Goal: Task Accomplishment & Management: Manage account settings

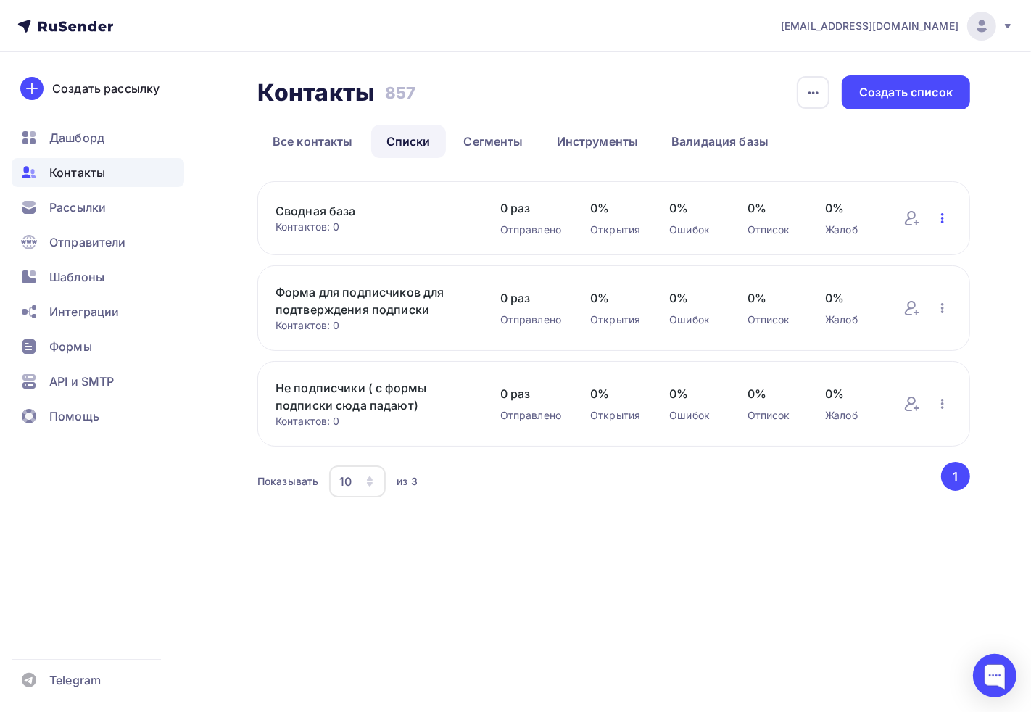
click at [940, 220] on icon "button" at bounding box center [942, 218] width 17 height 17
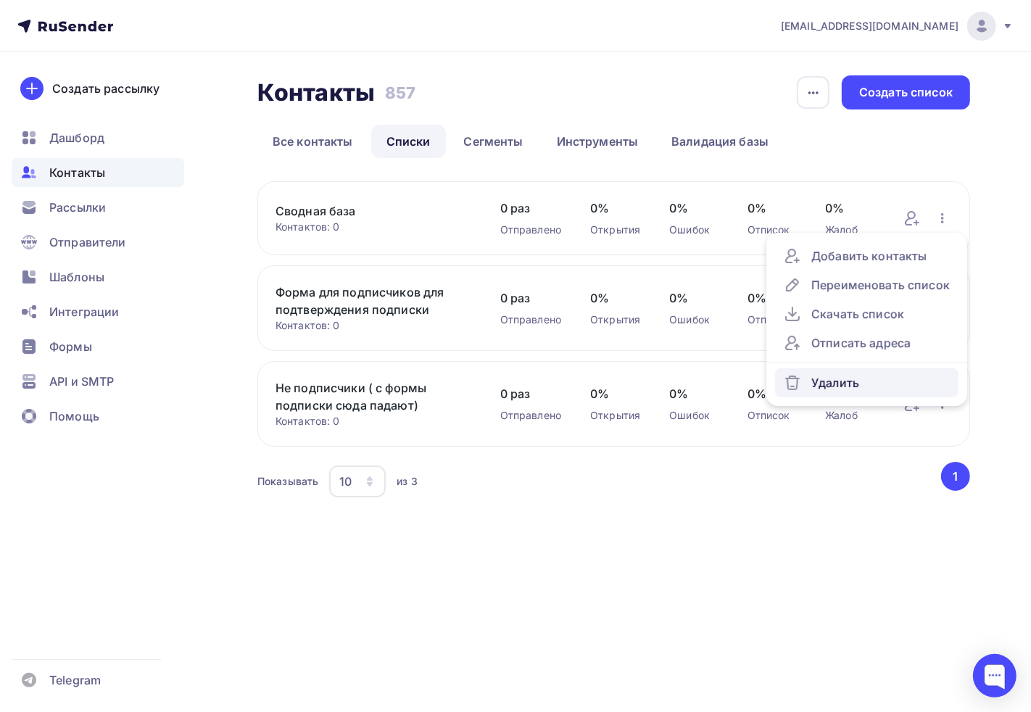
click at [867, 385] on div "Удалить" at bounding box center [867, 382] width 166 height 17
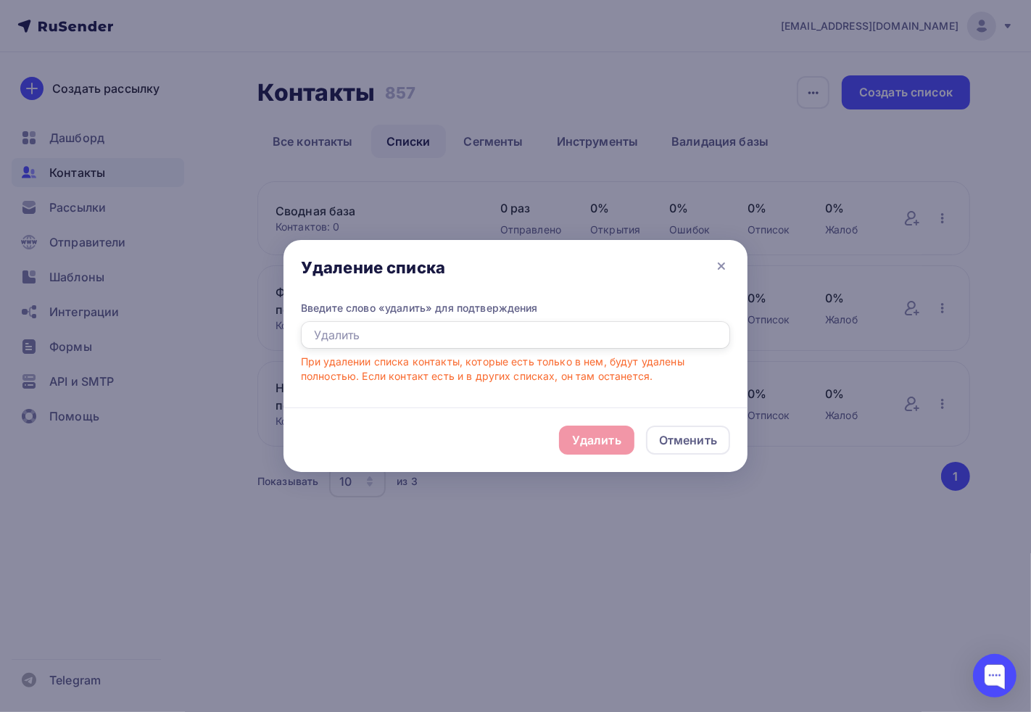
click at [432, 339] on input "text" at bounding box center [515, 335] width 429 height 28
type input "удалить"
click at [585, 437] on div "Удалить" at bounding box center [596, 440] width 49 height 17
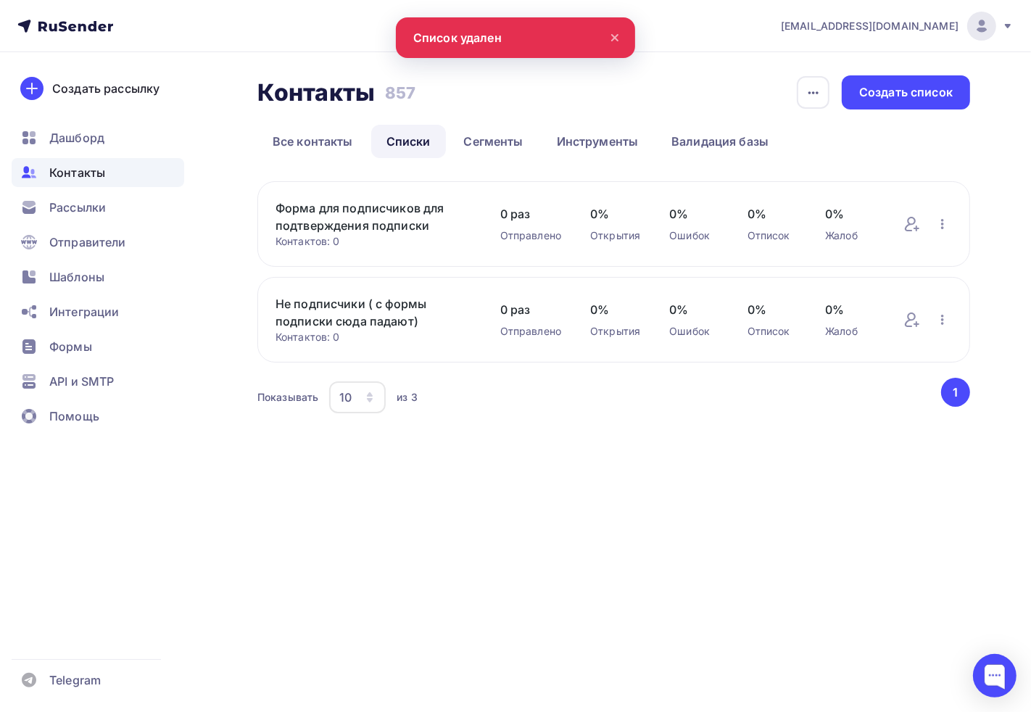
click at [367, 576] on div "[EMAIL_ADDRESS][DOMAIN_NAME] Аккаунт Тарифы Выйти Создать рассылку [GEOGRAPHIC_…" at bounding box center [515, 356] width 1031 height 712
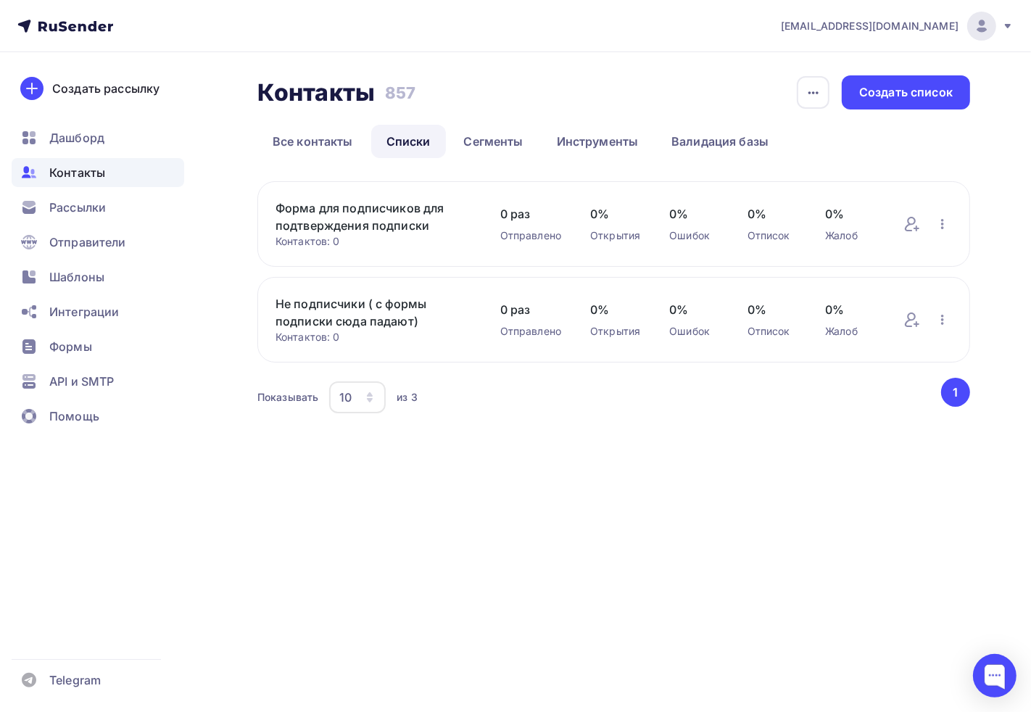
click at [107, 164] on div "Контакты" at bounding box center [98, 172] width 173 height 29
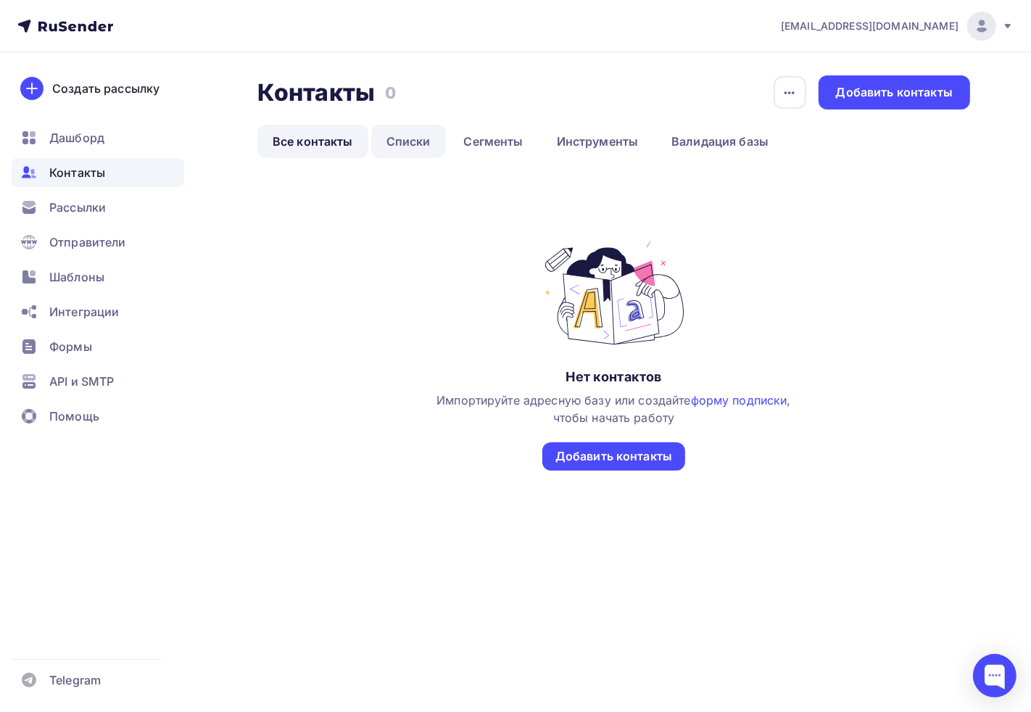
click at [395, 144] on link "Списки" at bounding box center [408, 141] width 75 height 33
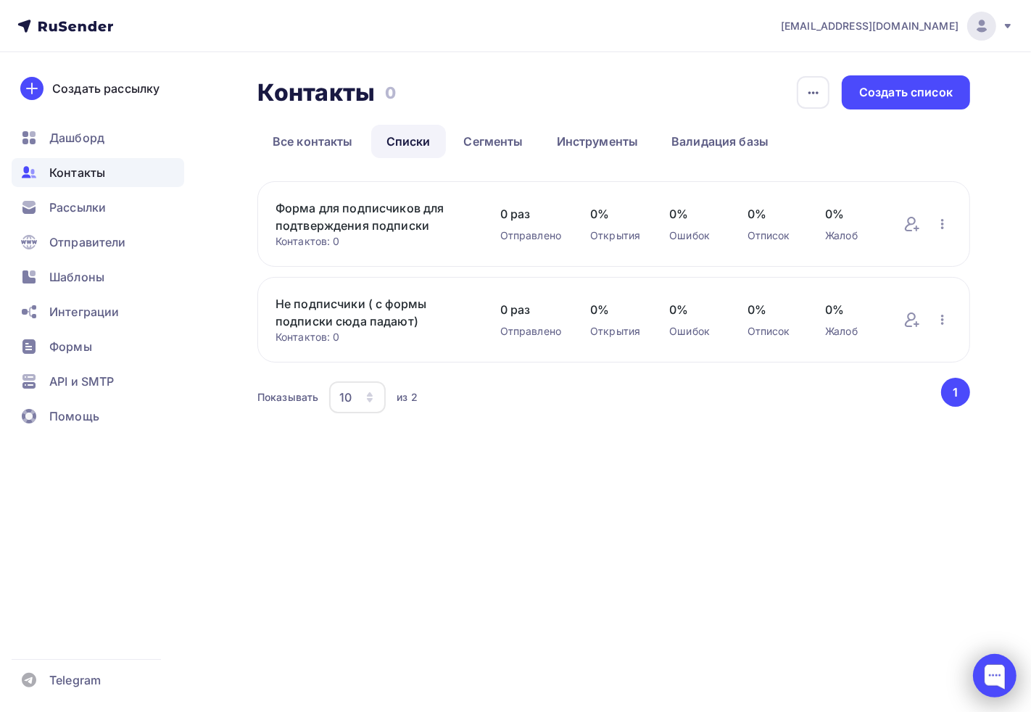
click at [1010, 672] on div at bounding box center [995, 676] width 44 height 44
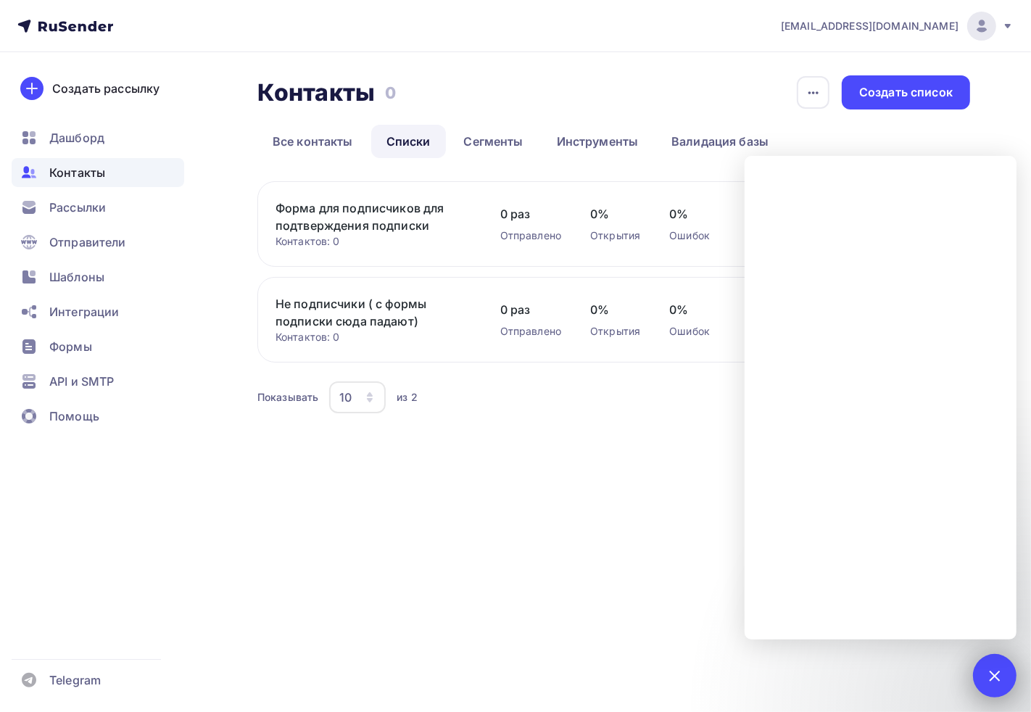
click at [987, 671] on div at bounding box center [995, 676] width 44 height 44
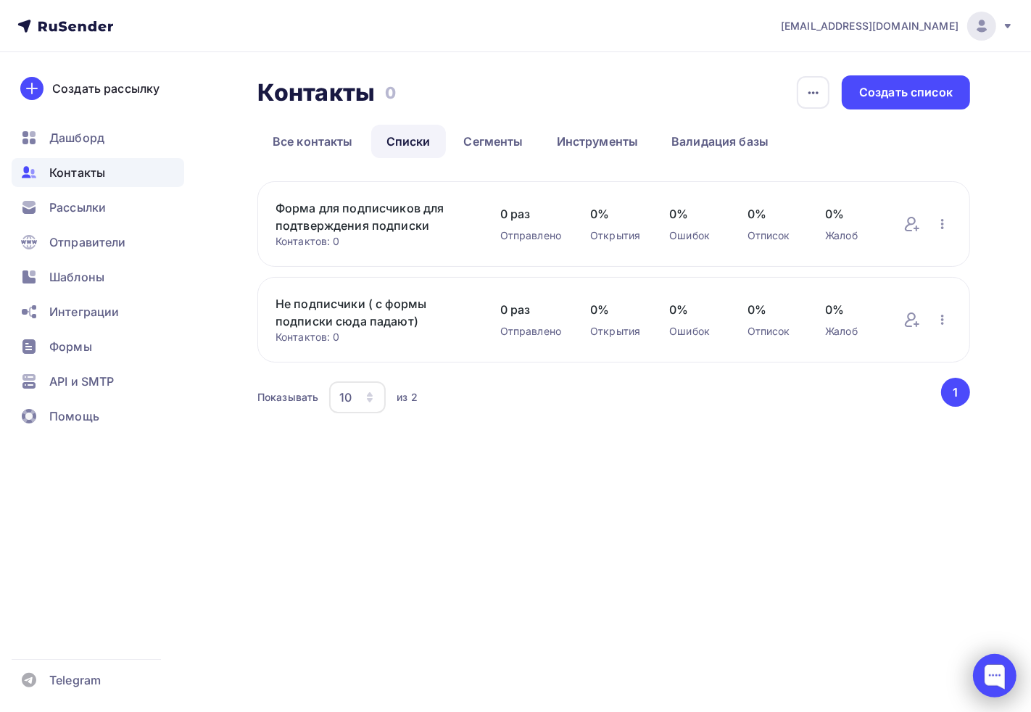
click at [999, 685] on div at bounding box center [995, 676] width 44 height 44
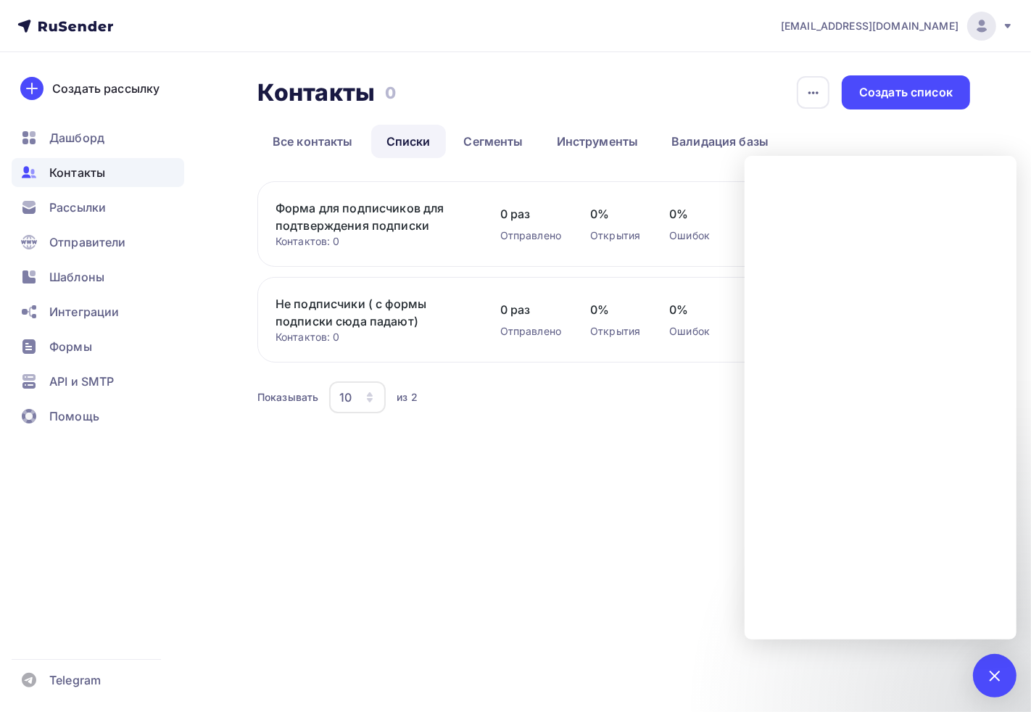
click at [608, 496] on div "[EMAIL_ADDRESS][DOMAIN_NAME] Аккаунт Тарифы Выйти Создать рассылку [GEOGRAPHIC_…" at bounding box center [515, 356] width 1031 height 712
click at [1004, 666] on div at bounding box center [995, 676] width 44 height 44
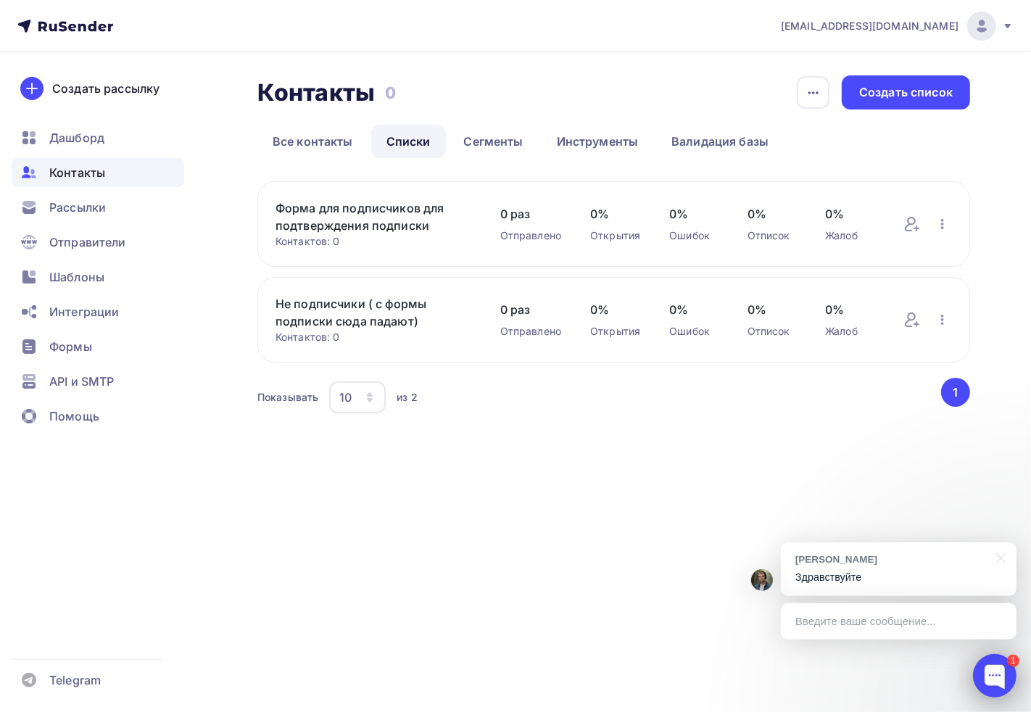
click at [989, 661] on div at bounding box center [995, 676] width 44 height 44
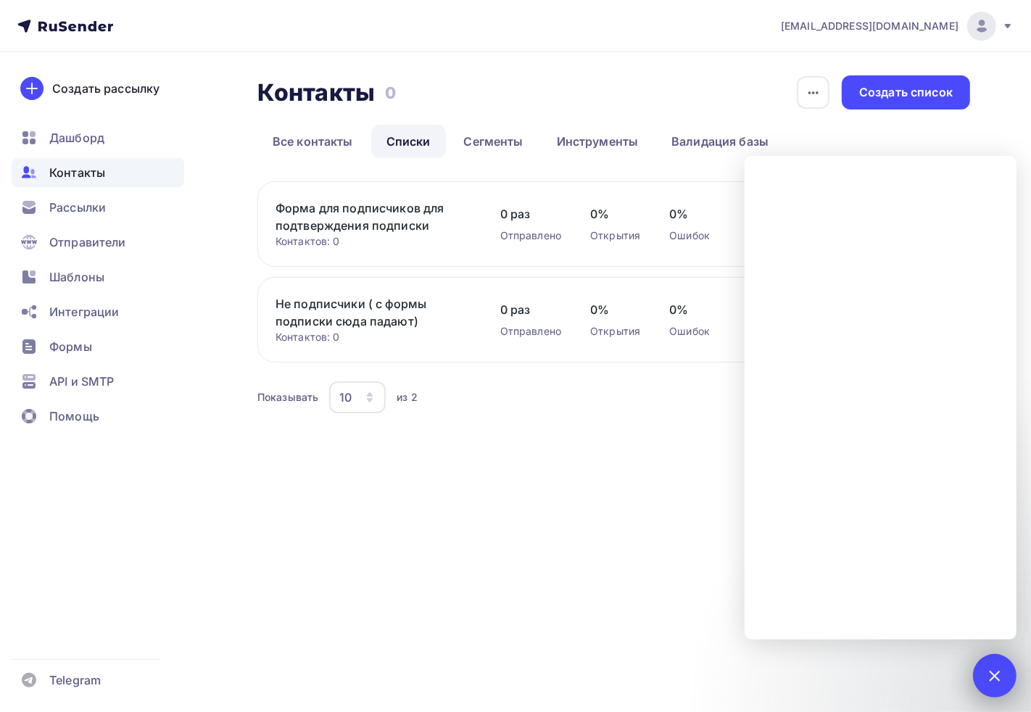
click at [1005, 678] on div "1" at bounding box center [995, 676] width 44 height 44
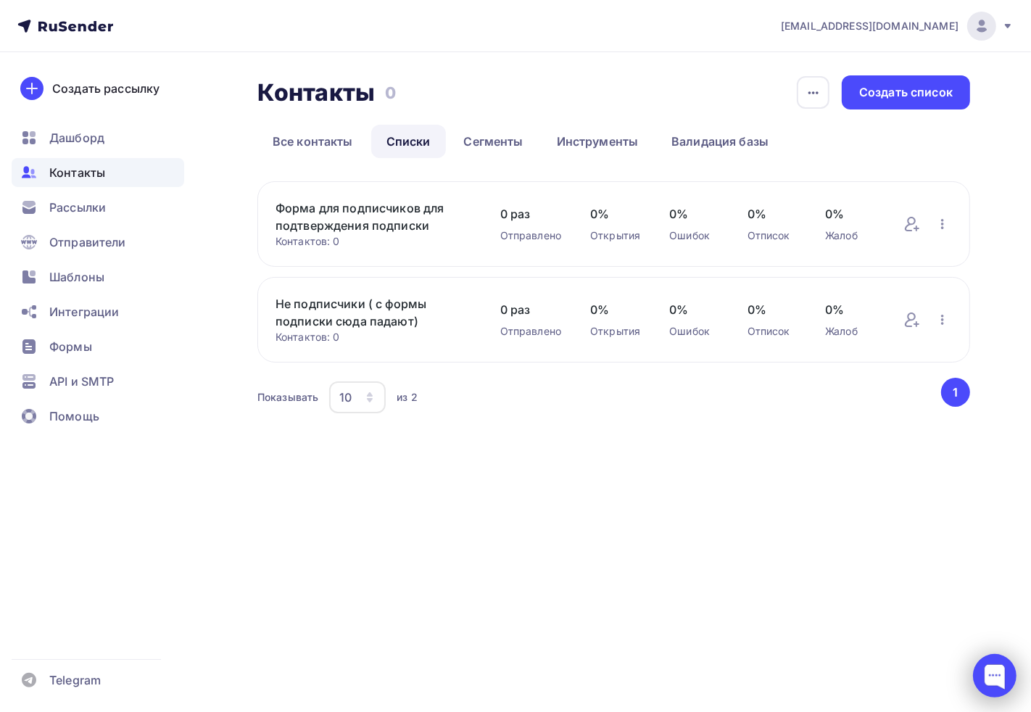
click at [1008, 673] on div at bounding box center [995, 676] width 44 height 44
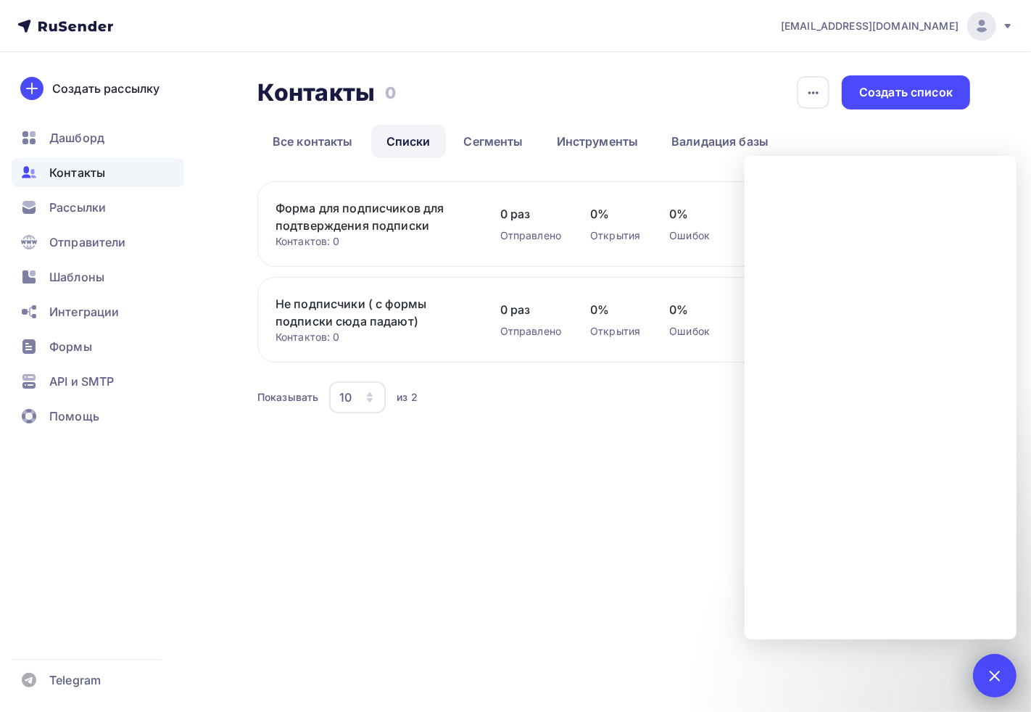
click at [1008, 672] on div "1" at bounding box center [995, 676] width 44 height 44
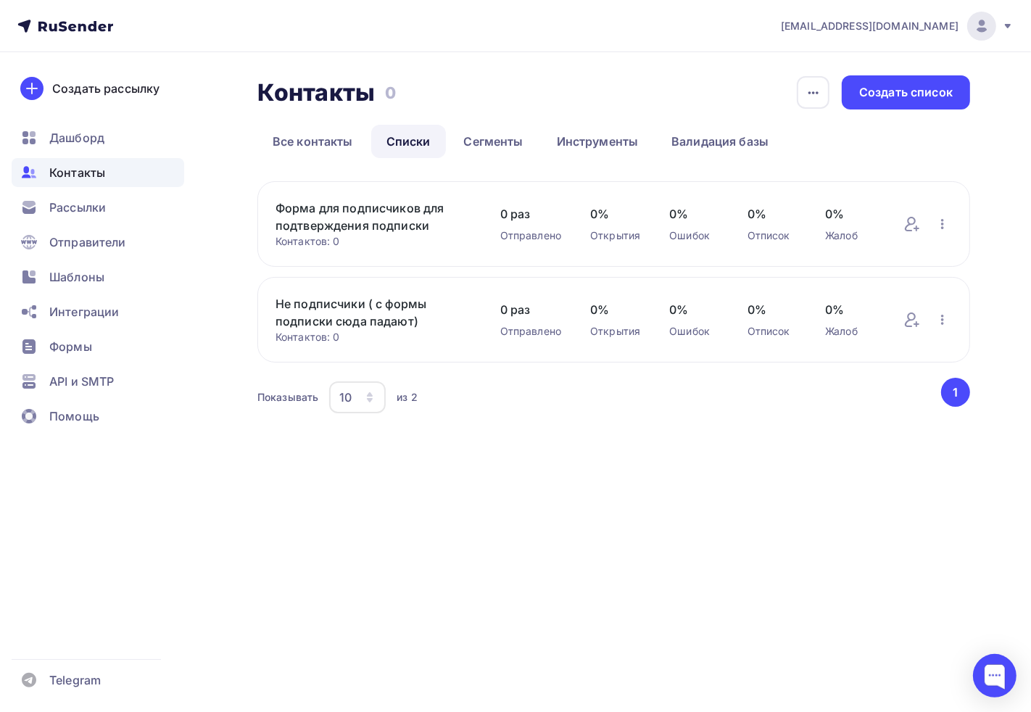
click at [505, 582] on div "[EMAIL_ADDRESS][DOMAIN_NAME] Аккаунт Тарифы Выйти Создать рассылку [GEOGRAPHIC_…" at bounding box center [515, 356] width 1031 height 712
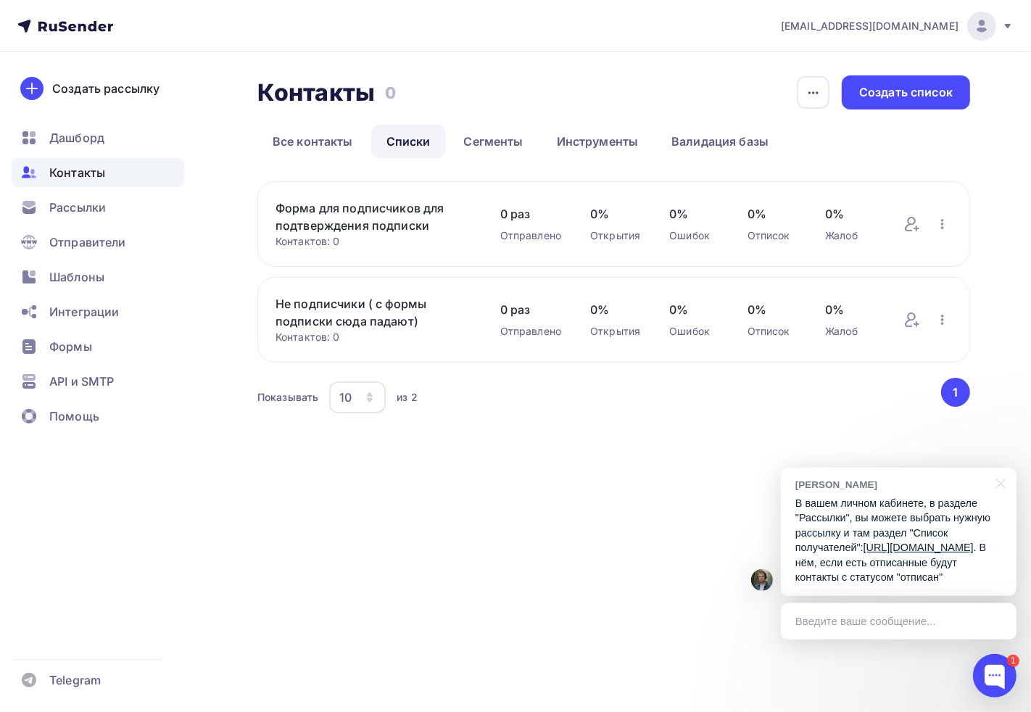
click at [864, 622] on div "Введите ваше сообщение..." at bounding box center [899, 621] width 236 height 36
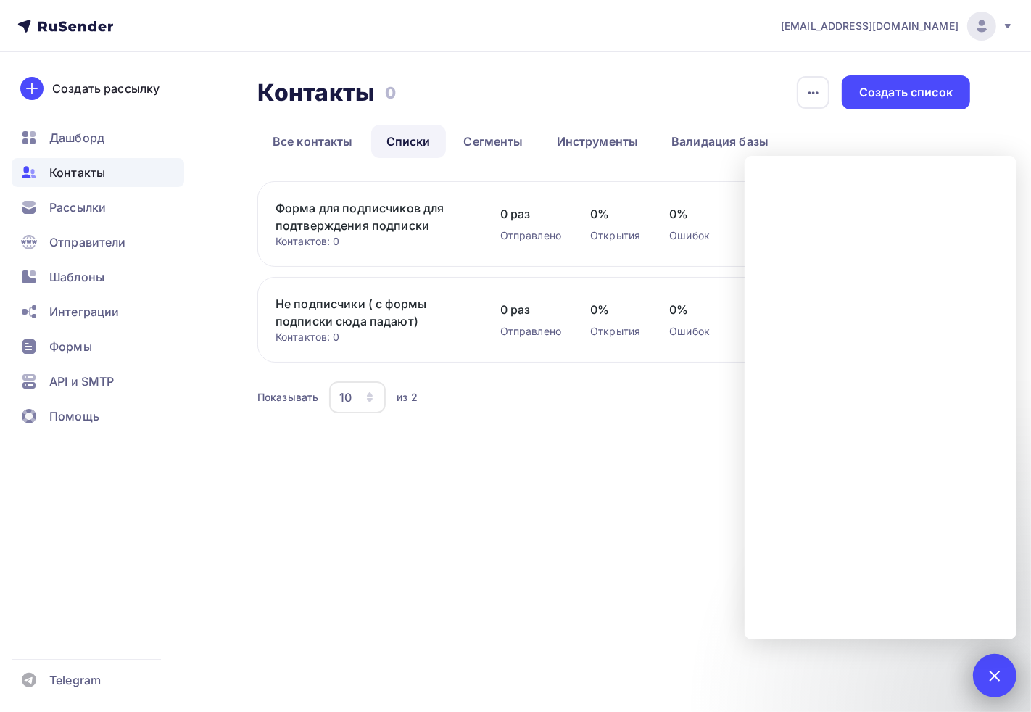
click at [1014, 673] on div "1" at bounding box center [995, 676] width 44 height 44
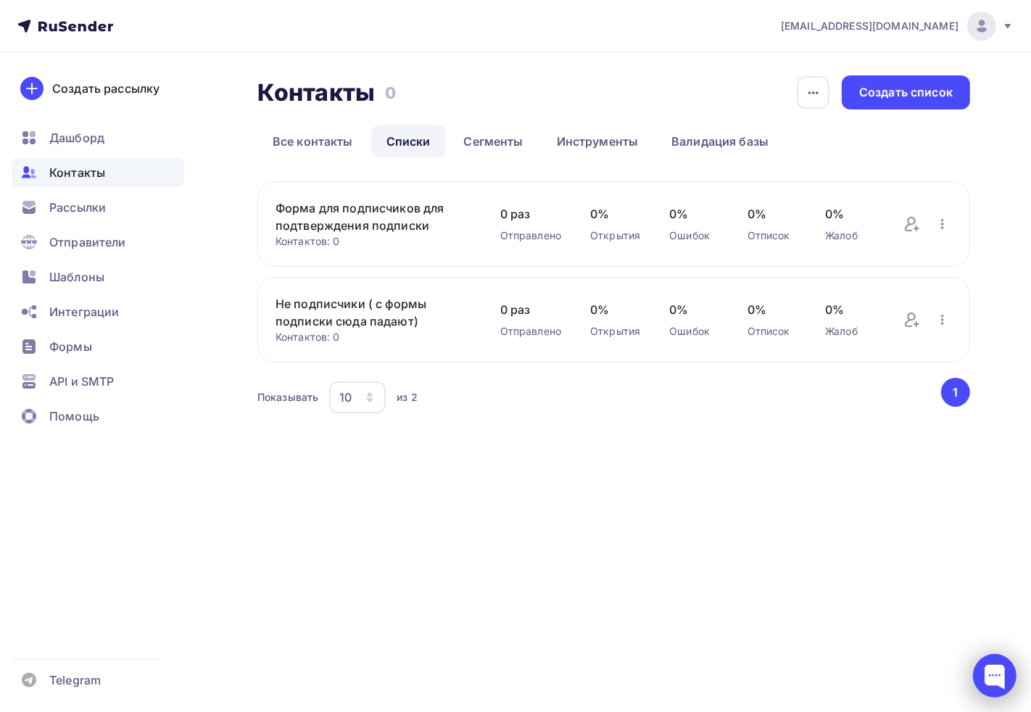
click at [991, 671] on div at bounding box center [995, 676] width 44 height 44
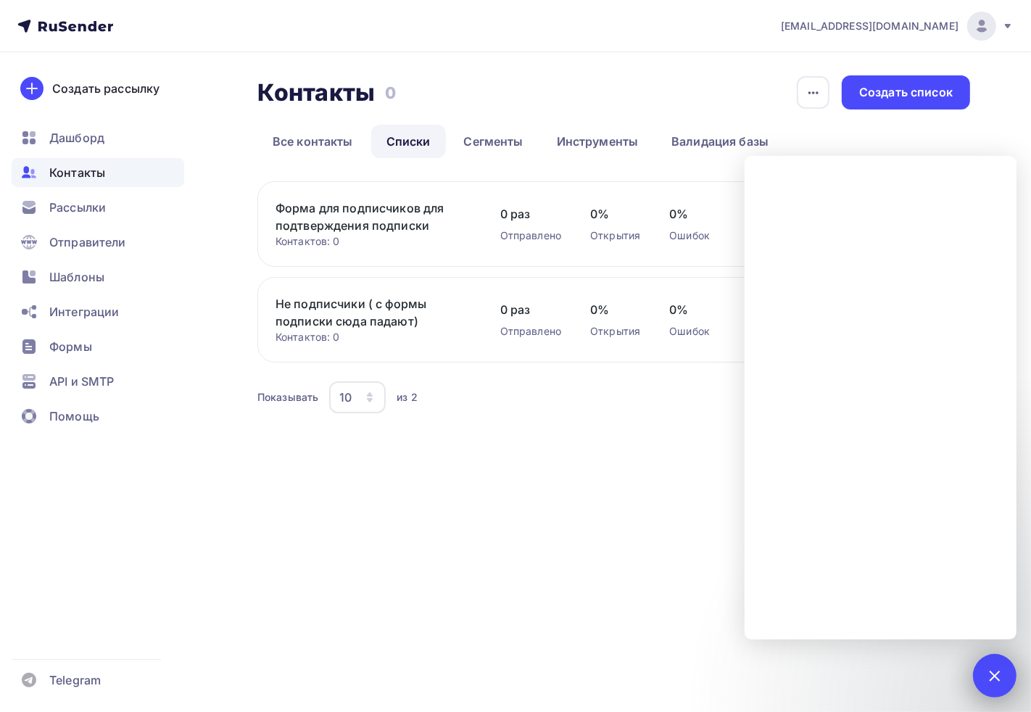
click at [995, 676] on div at bounding box center [995, 676] width 20 height 20
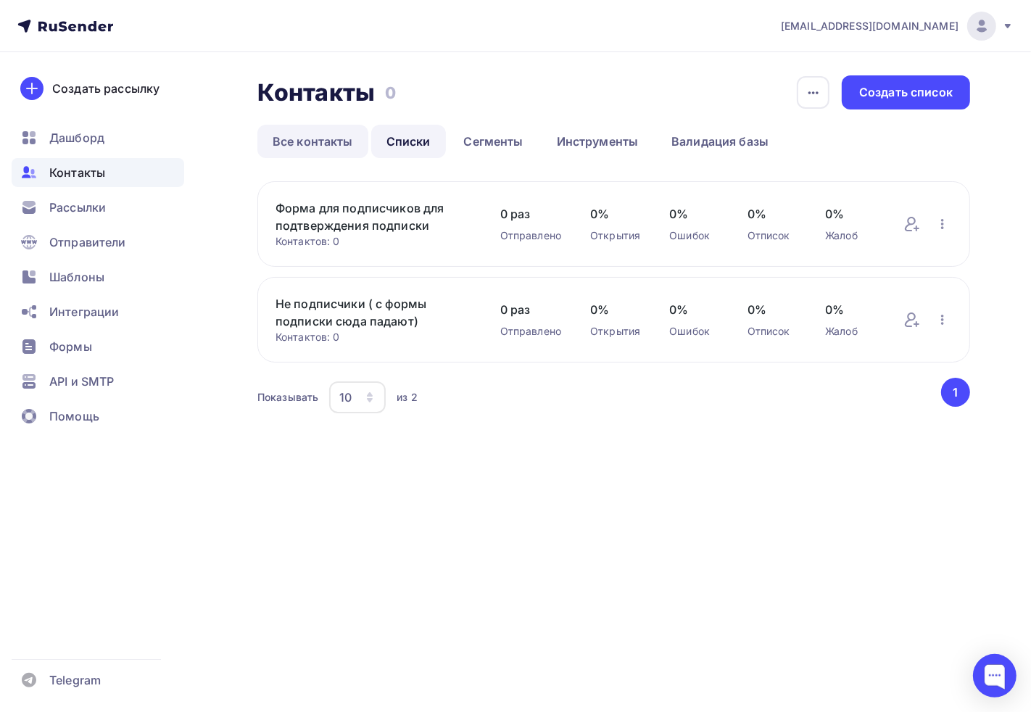
click at [292, 141] on link "Все контакты" at bounding box center [312, 141] width 111 height 33
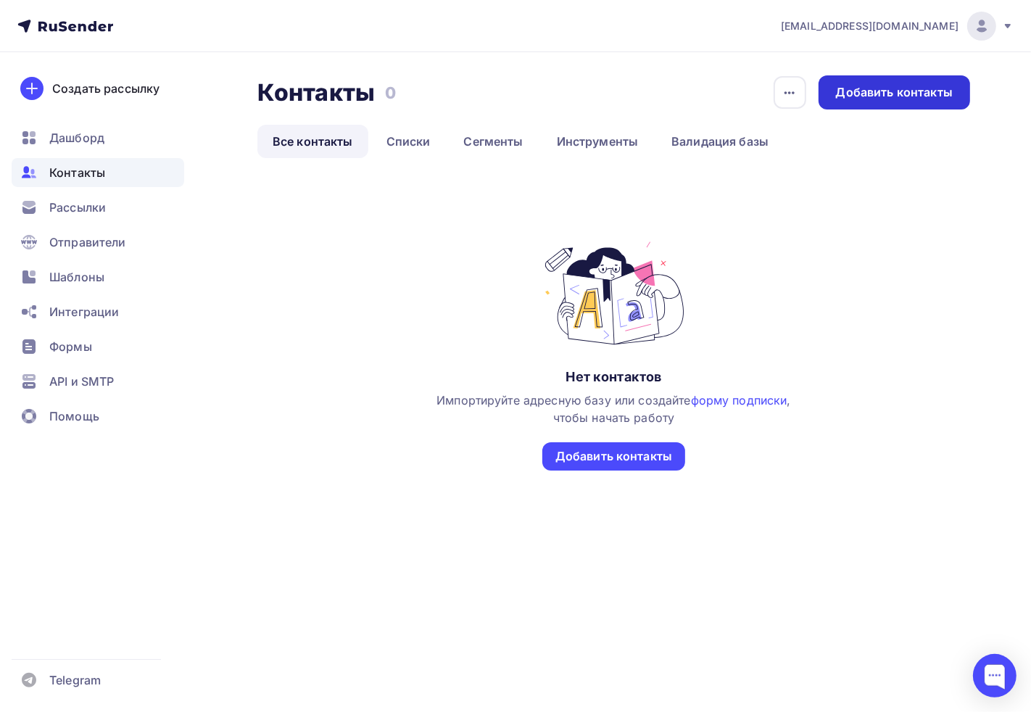
click at [867, 88] on div "Добавить контакты" at bounding box center [894, 92] width 117 height 17
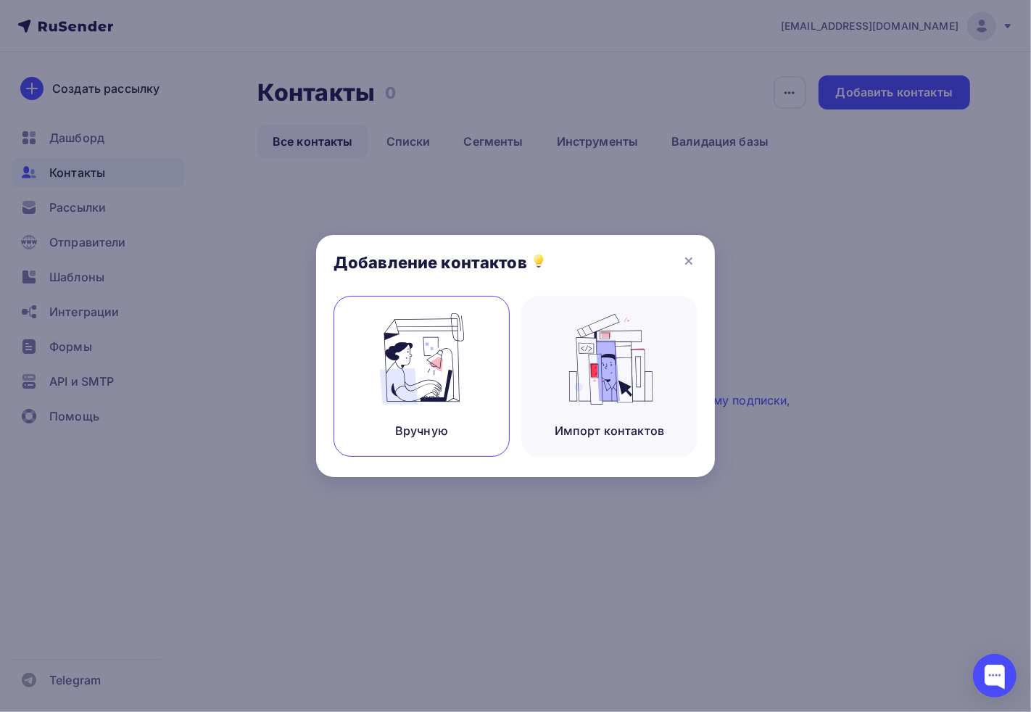
click at [426, 410] on div "Вручную" at bounding box center [422, 376] width 176 height 161
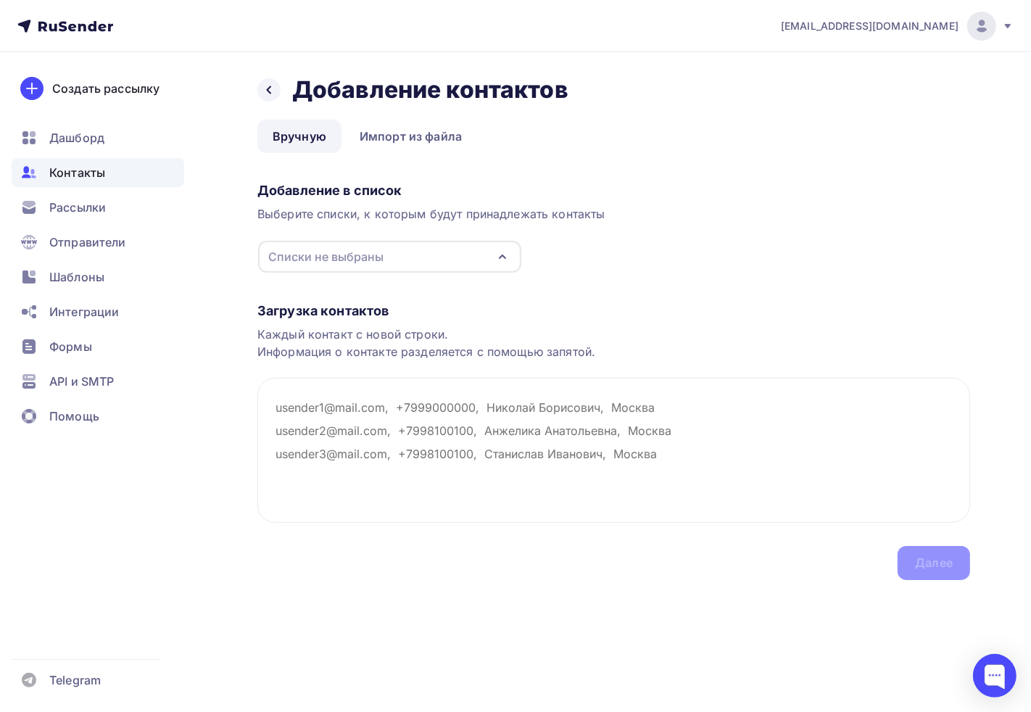
click at [320, 255] on div "Списки не выбраны" at bounding box center [325, 256] width 115 height 17
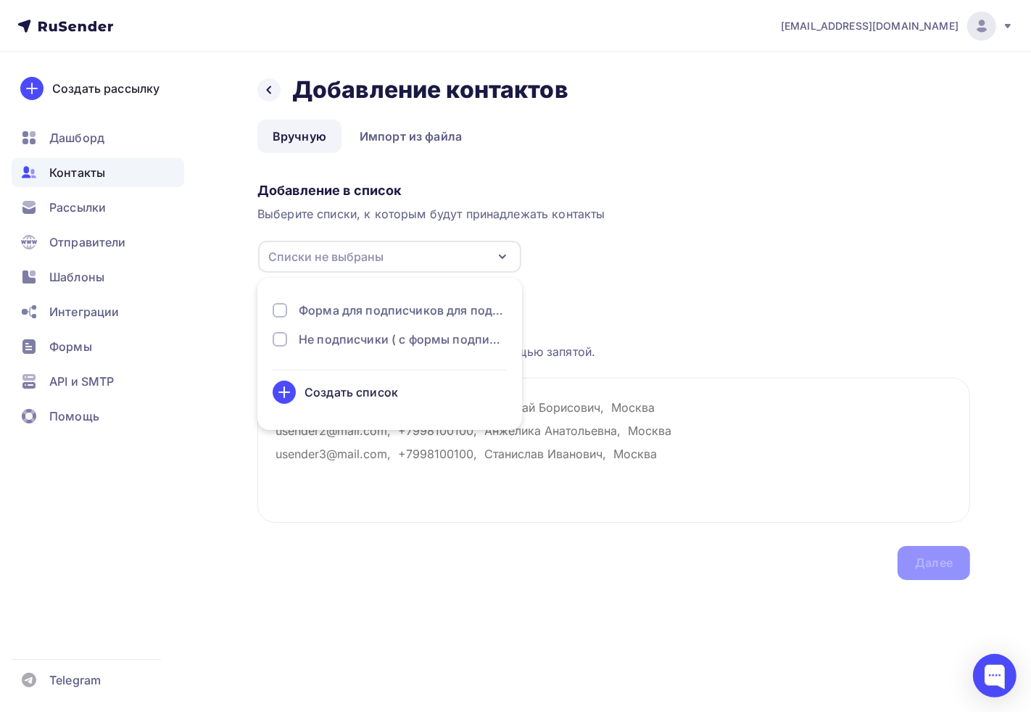
click at [320, 255] on div "Списки не выбраны" at bounding box center [325, 256] width 115 height 17
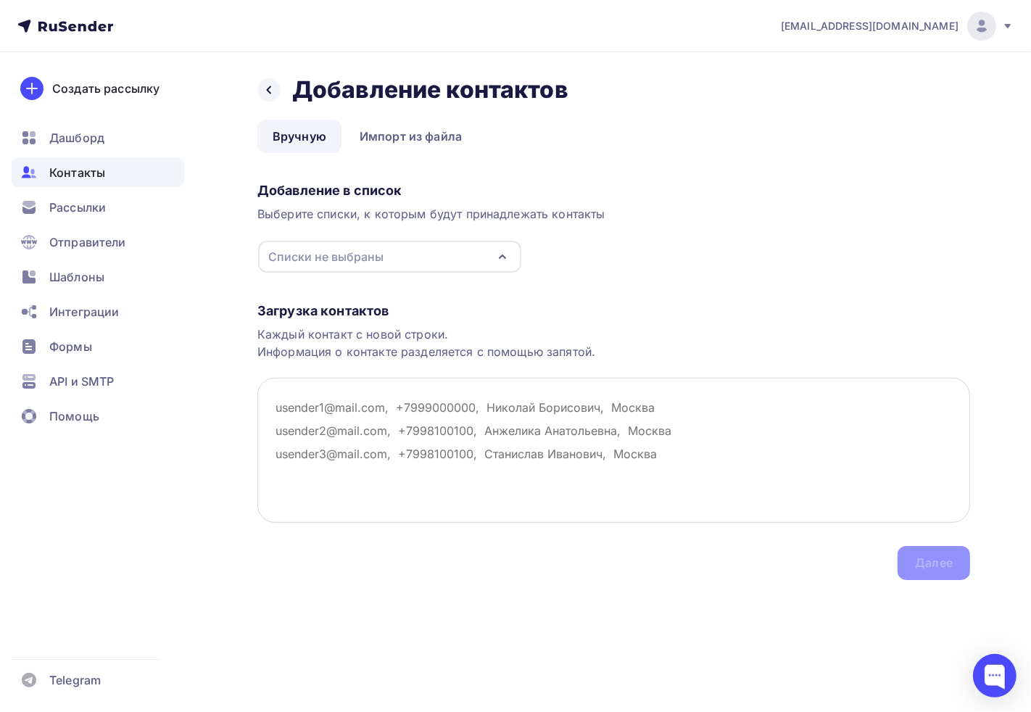
click at [370, 434] on textarea at bounding box center [613, 450] width 713 height 145
click at [700, 469] on textarea at bounding box center [613, 450] width 713 height 145
click at [341, 249] on div "Списки не выбраны" at bounding box center [325, 256] width 115 height 17
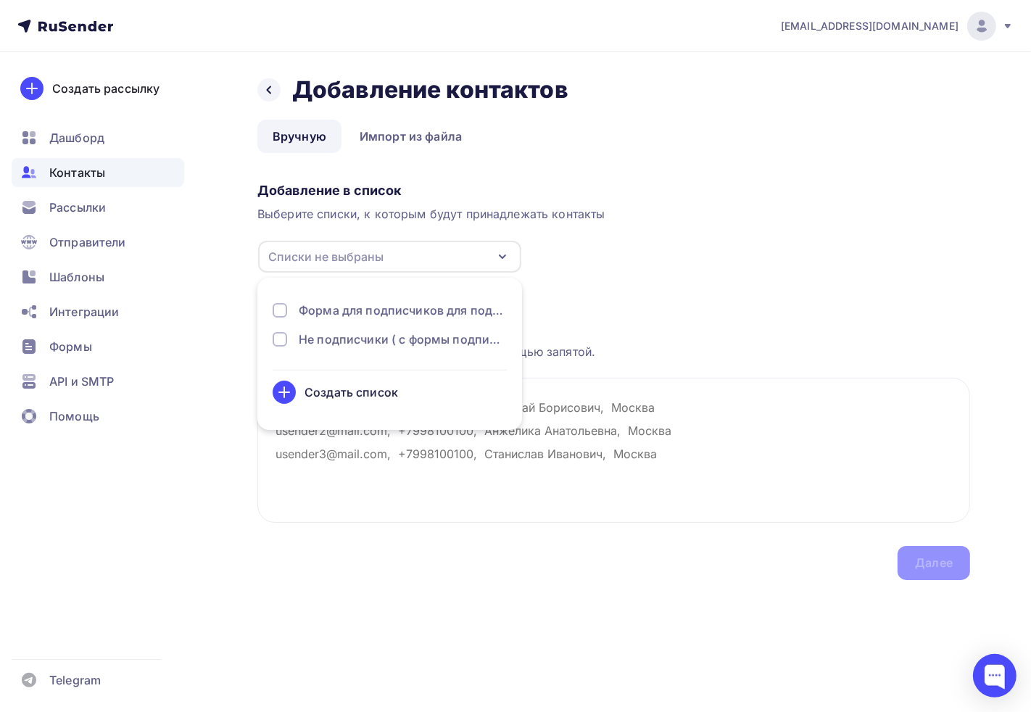
click at [341, 249] on div "Списки не выбраны" at bounding box center [325, 256] width 115 height 17
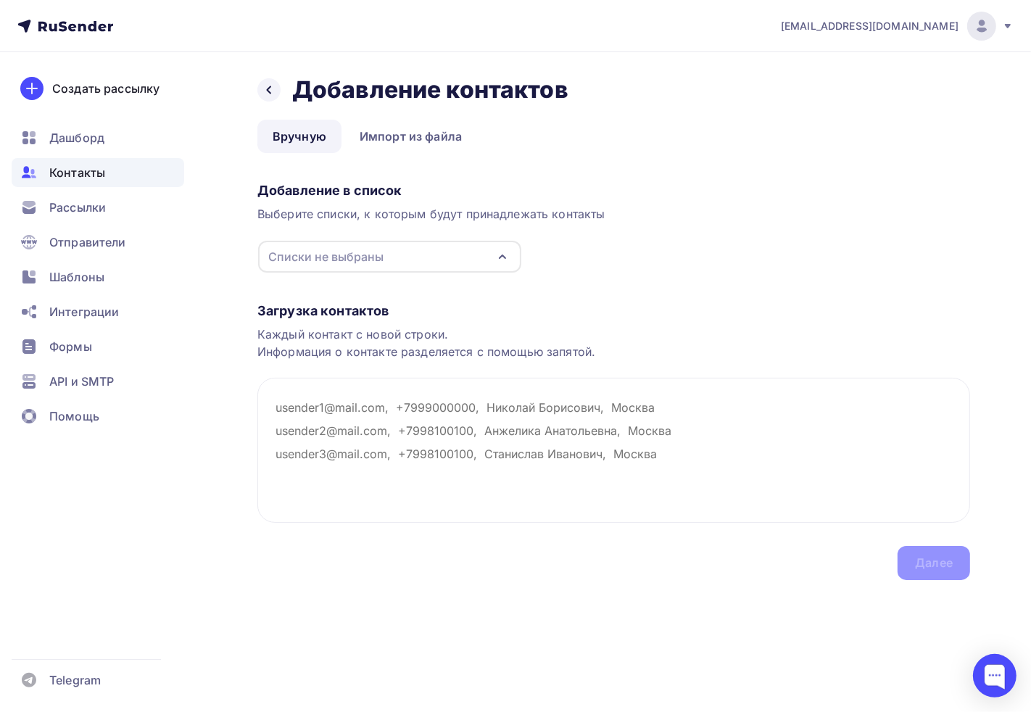
click at [90, 183] on div "Контакты" at bounding box center [98, 172] width 173 height 29
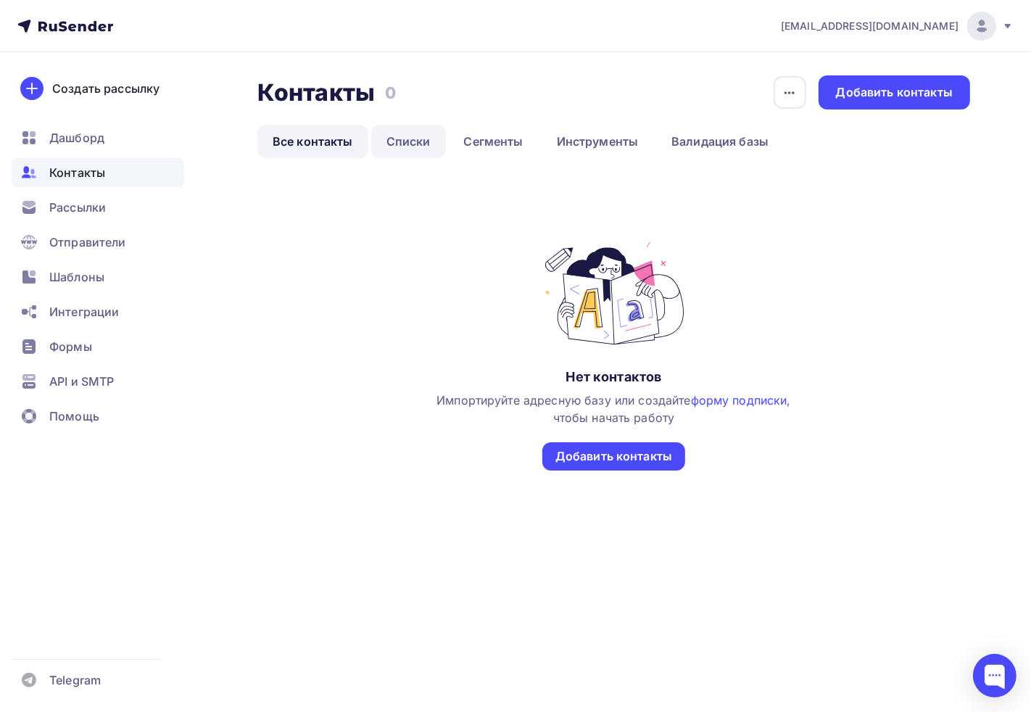
click at [382, 136] on link "Списки" at bounding box center [408, 141] width 75 height 33
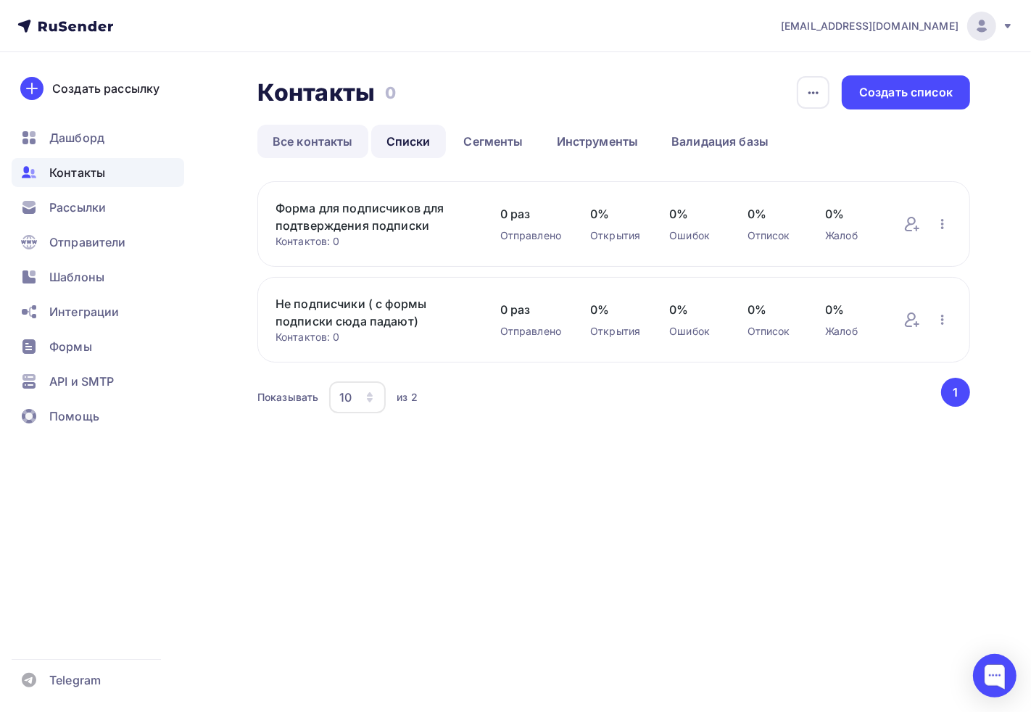
click at [337, 140] on link "Все контакты" at bounding box center [312, 141] width 111 height 33
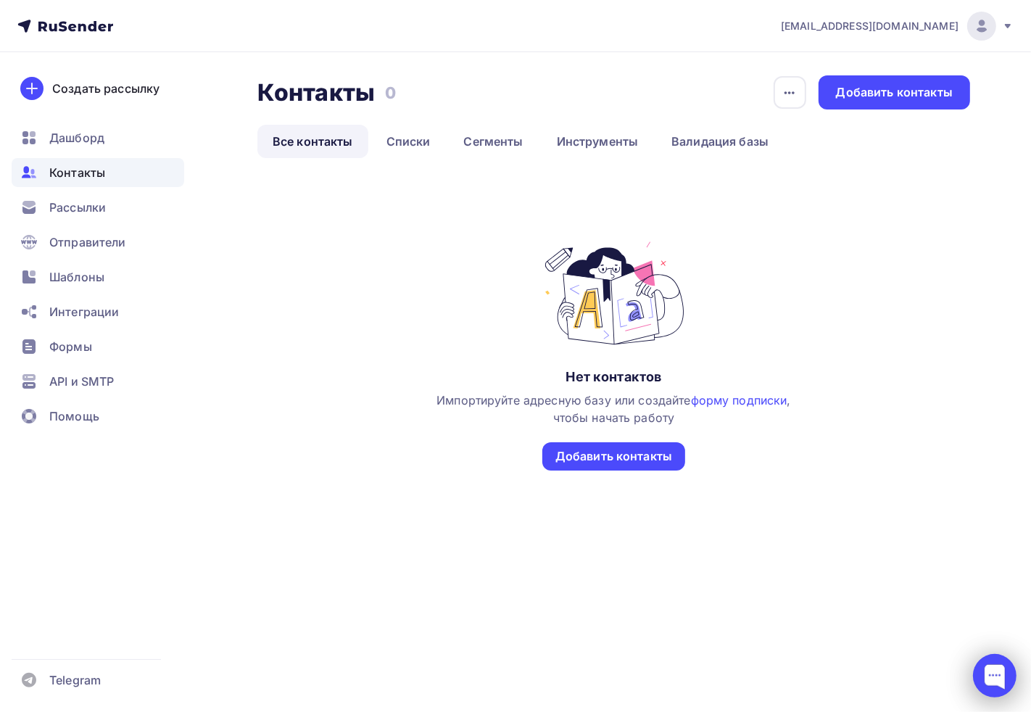
click at [999, 674] on div at bounding box center [995, 676] width 44 height 44
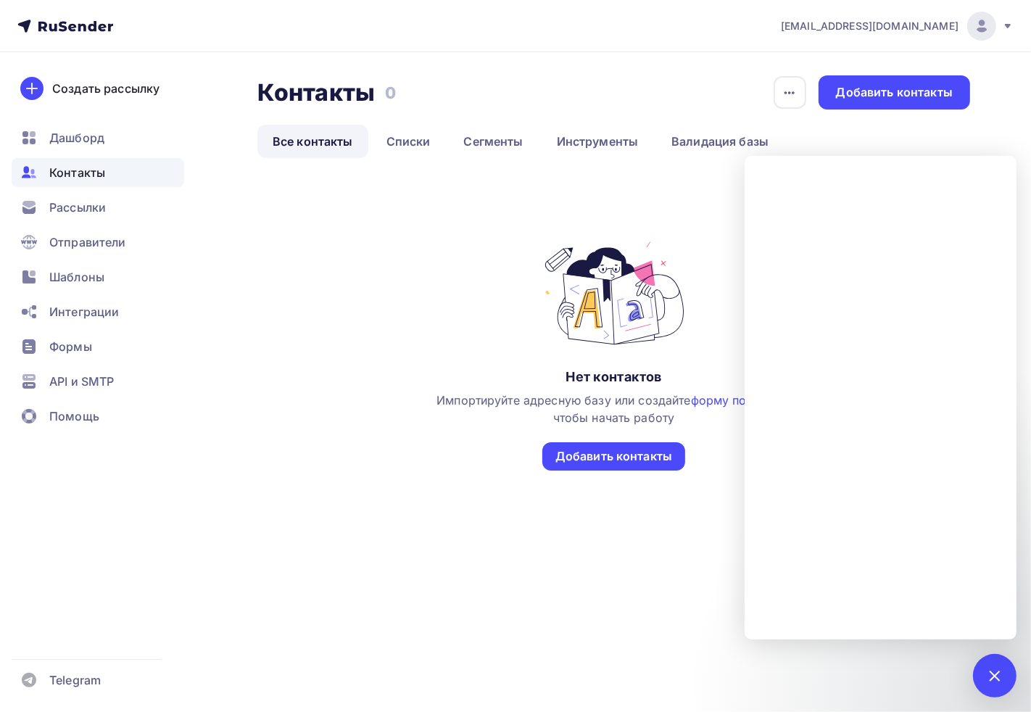
click at [439, 279] on div "Нет контактов Импортируйте адресную базу или создайте форму подписки , чтобы на…" at bounding box center [614, 354] width 360 height 231
click at [450, 323] on div "Нет контактов Импортируйте адресную базу или создайте форму подписки , чтобы на…" at bounding box center [614, 354] width 360 height 231
click at [998, 682] on div at bounding box center [995, 676] width 20 height 20
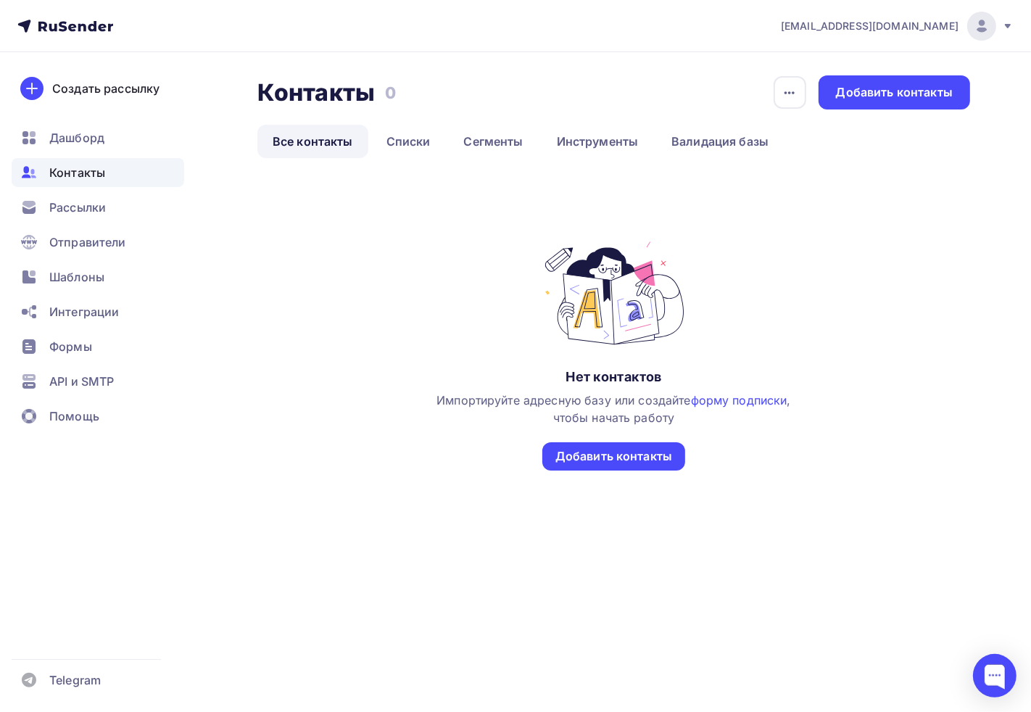
click at [356, 97] on h2 "Контакты" at bounding box center [315, 92] width 117 height 29
click at [356, 99] on h2 "Контакты" at bounding box center [315, 92] width 117 height 29
drag, startPoint x: 316, startPoint y: 265, endPoint x: 332, endPoint y: 228, distance: 40.9
click at [316, 265] on div "Нет контактов Импортируйте адресную базу или создайте форму подписки , чтобы на…" at bounding box center [613, 369] width 713 height 260
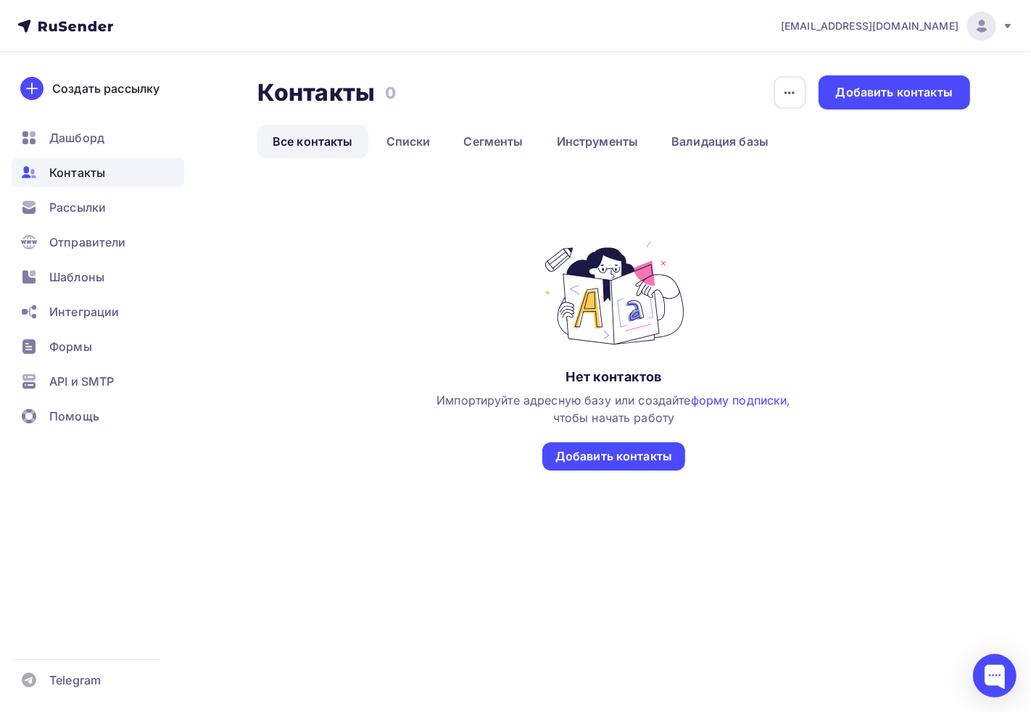
click at [411, 168] on div "Контакты Контакты 0 0 История импорта Добавить контакты Все контакты Списки Сег…" at bounding box center [613, 305] width 713 height 460
click at [408, 155] on link "Списки" at bounding box center [408, 141] width 75 height 33
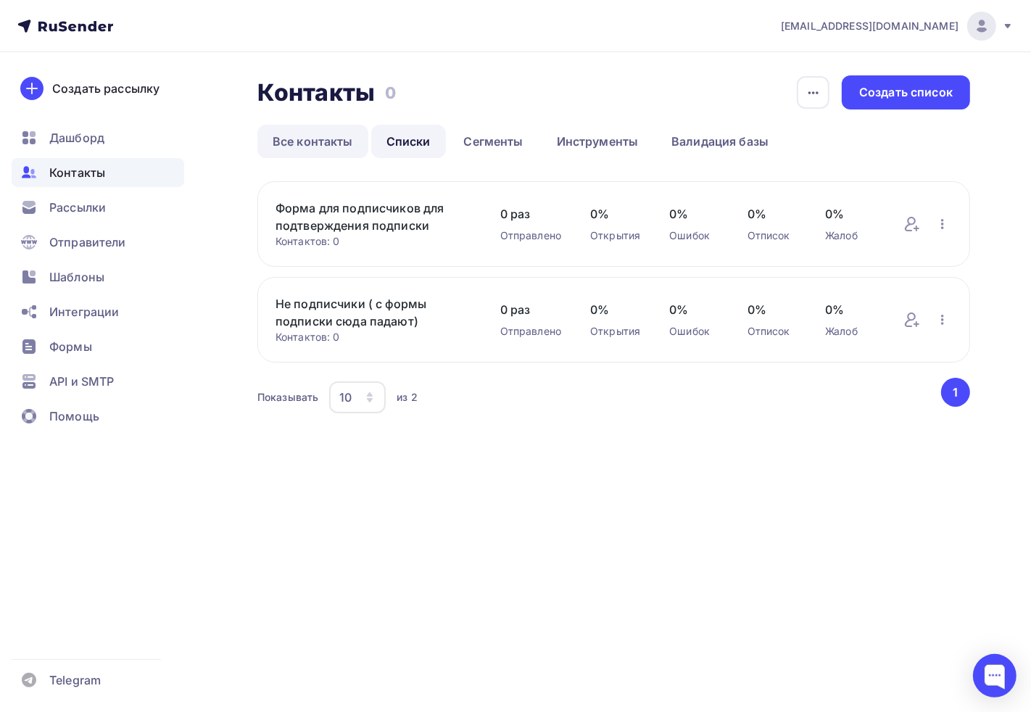
click at [342, 145] on link "Все контакты" at bounding box center [312, 141] width 111 height 33
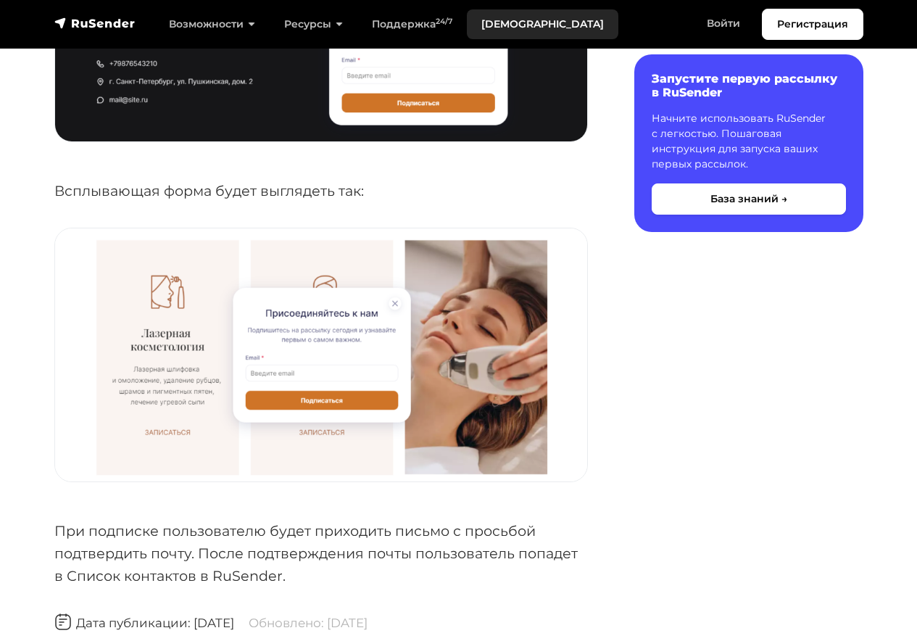
scroll to position [4800, 0]
